Goal: Task Accomplishment & Management: Complete application form

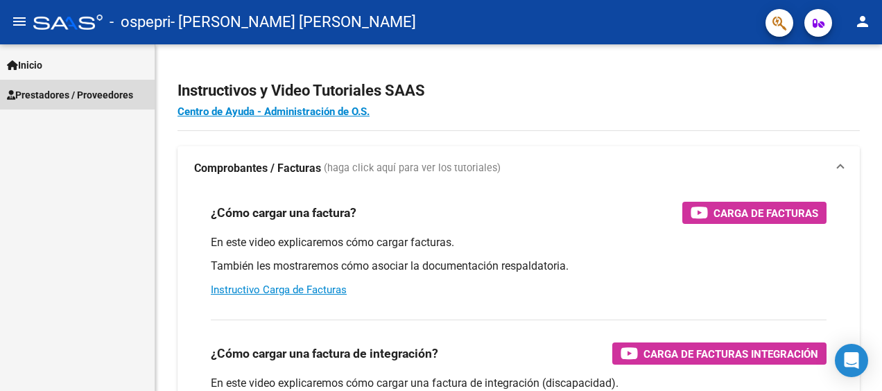
click at [33, 92] on span "Prestadores / Proveedores" at bounding box center [70, 94] width 126 height 15
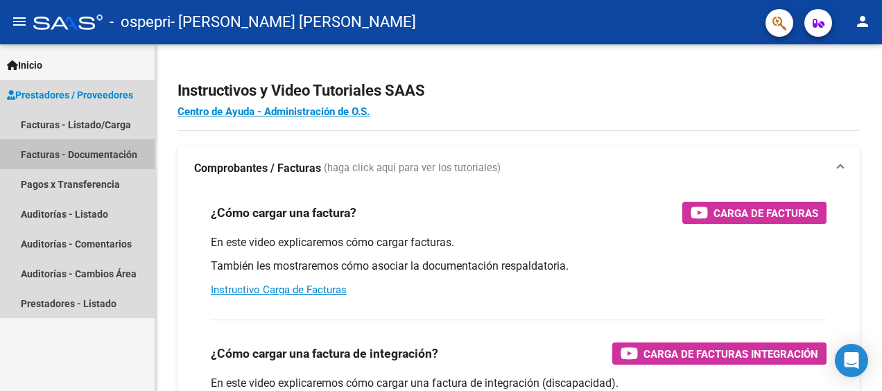
click at [66, 155] on link "Facturas - Documentación" at bounding box center [77, 154] width 155 height 30
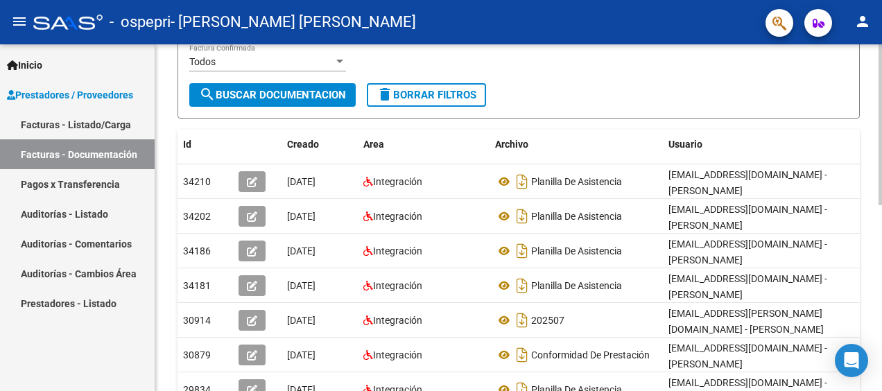
scroll to position [400, 0]
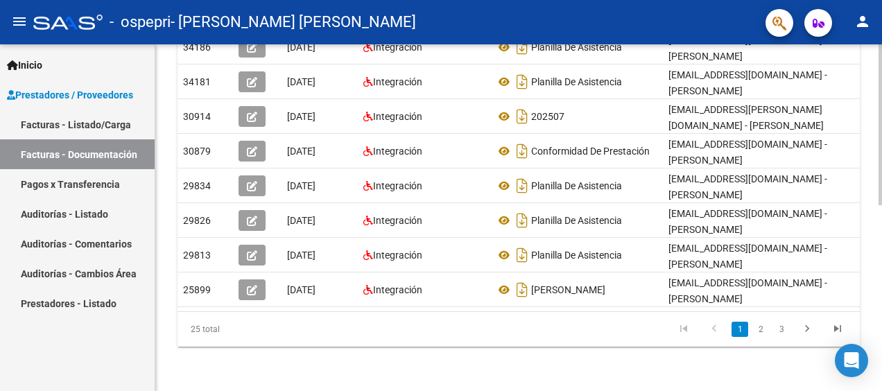
click at [831, 327] on div "PRESTADORES -> Comprobantes - Documentación Respaldatoria cloud_download Export…" at bounding box center [520, 20] width 731 height 744
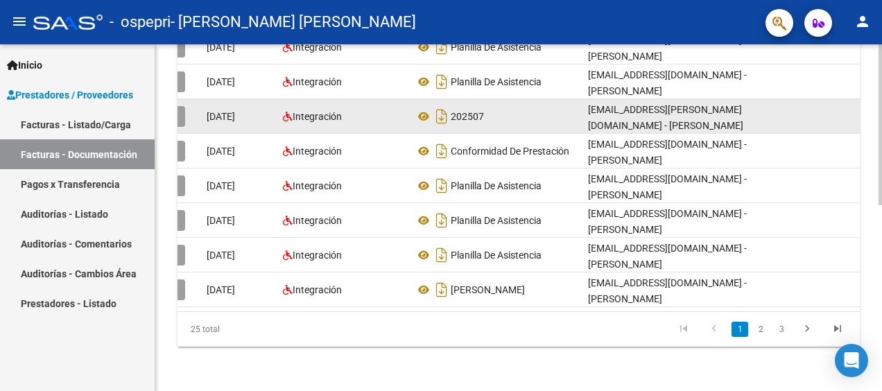
click at [362, 109] on div "Integración" at bounding box center [343, 117] width 121 height 16
click at [422, 108] on icon at bounding box center [424, 116] width 18 height 17
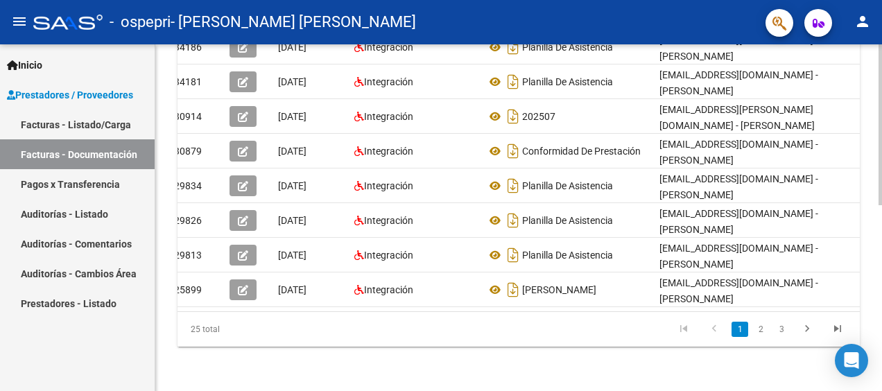
scroll to position [0, 7]
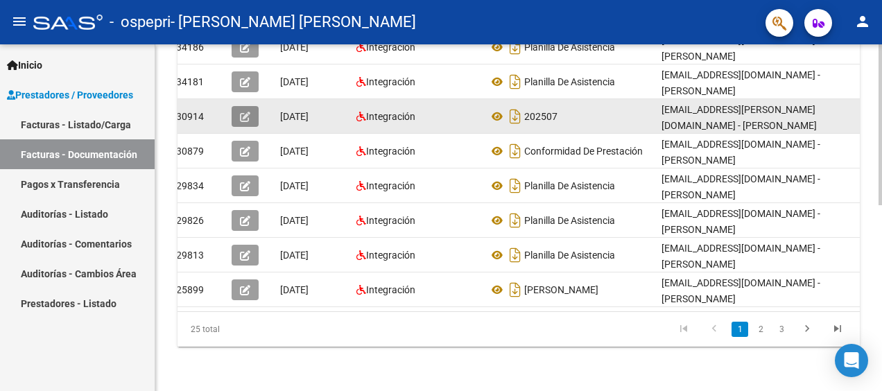
click at [240, 112] on icon "button" at bounding box center [245, 117] width 10 height 10
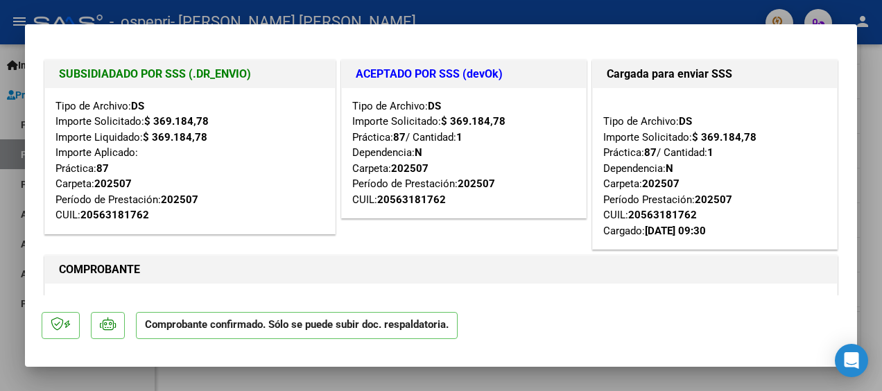
click at [874, 200] on div at bounding box center [441, 195] width 882 height 391
type input "$ 0,00"
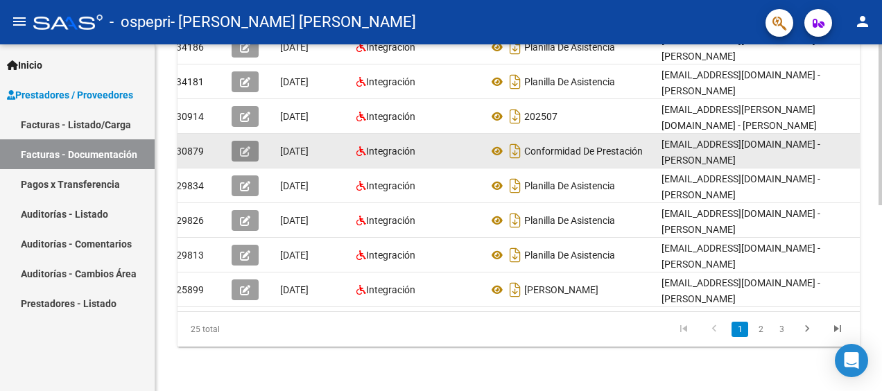
click at [246, 146] on icon "button" at bounding box center [245, 151] width 10 height 10
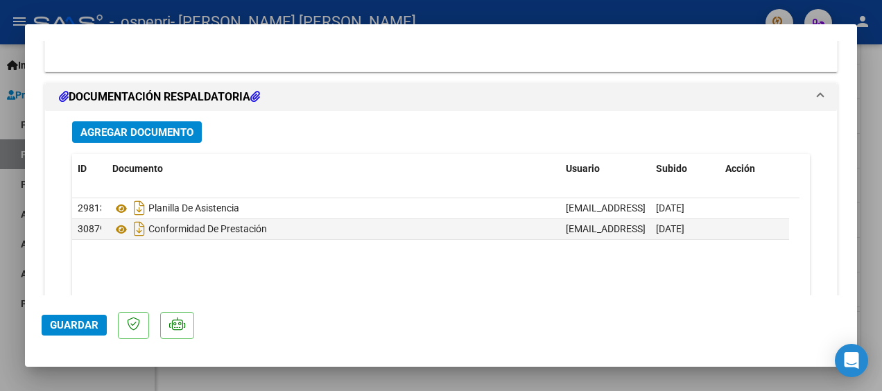
scroll to position [1812, 0]
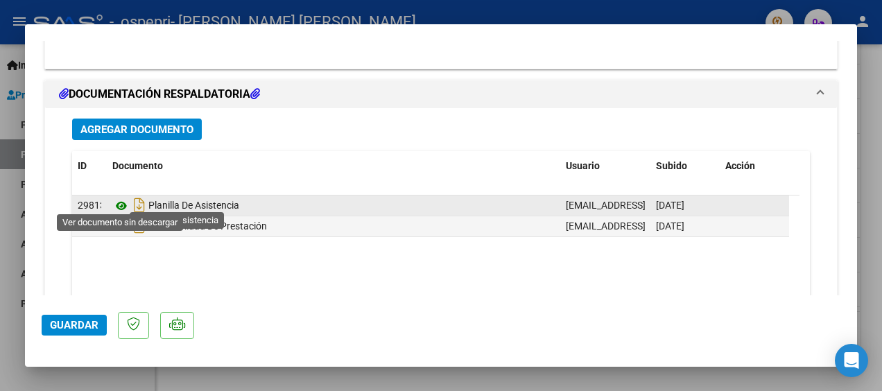
click at [123, 203] on icon at bounding box center [121, 206] width 18 height 17
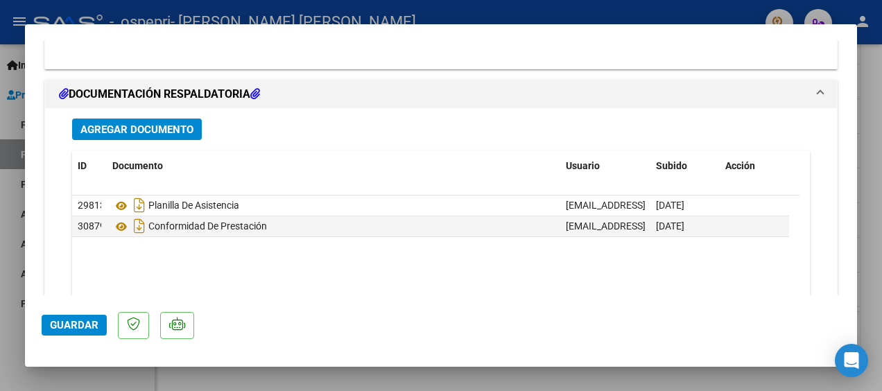
click at [871, 61] on div at bounding box center [441, 195] width 882 height 391
type input "$ 0,00"
